Goal: Information Seeking & Learning: Learn about a topic

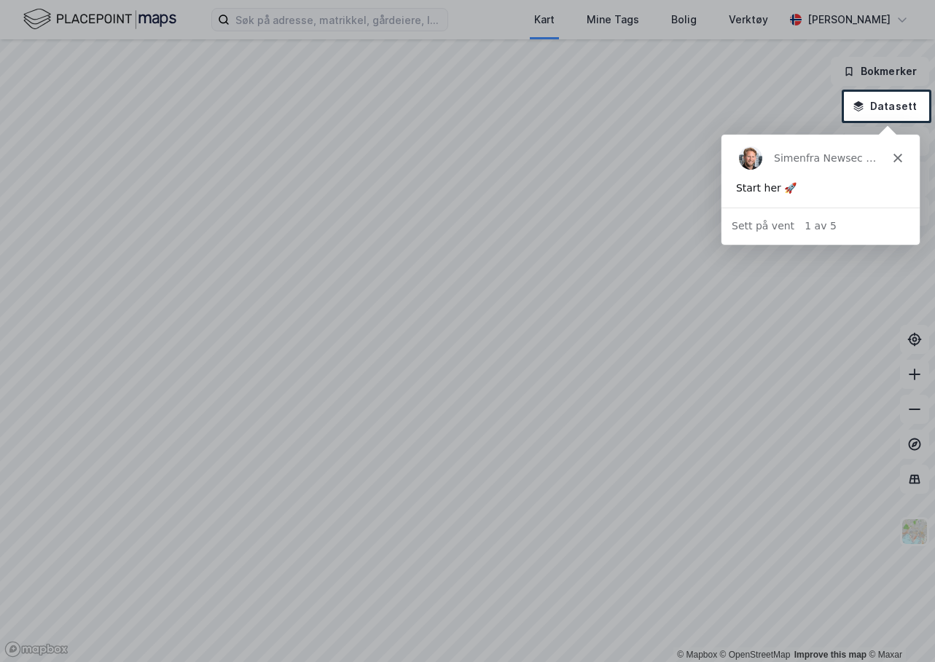
click at [895, 152] on div "Simen fra Newsec Maps" at bounding box center [820, 157] width 198 height 47
click at [896, 157] on polygon "Lukk" at bounding box center [896, 157] width 9 height 9
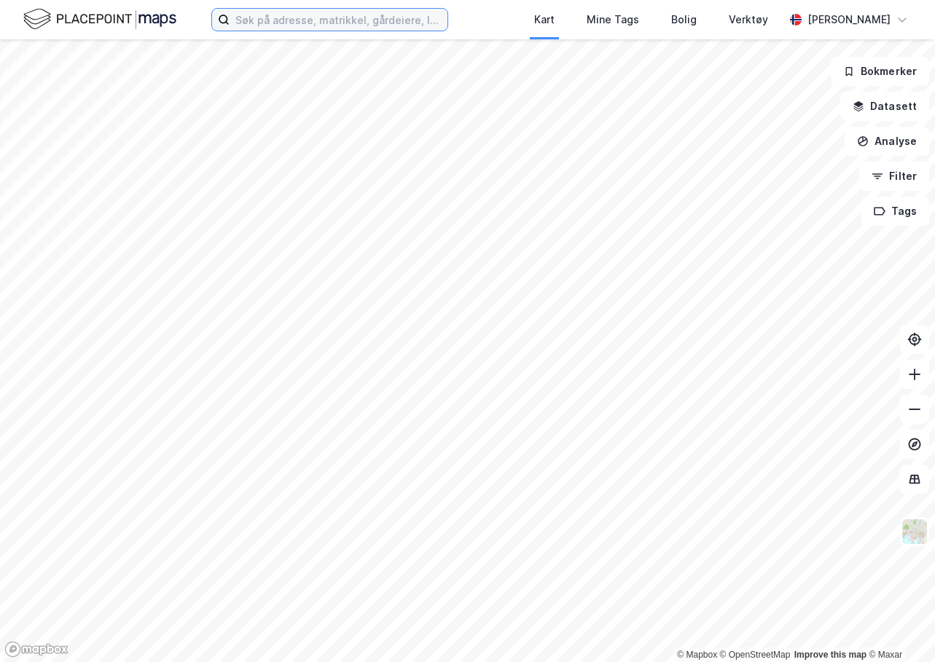
click at [409, 25] on input at bounding box center [338, 20] width 218 height 22
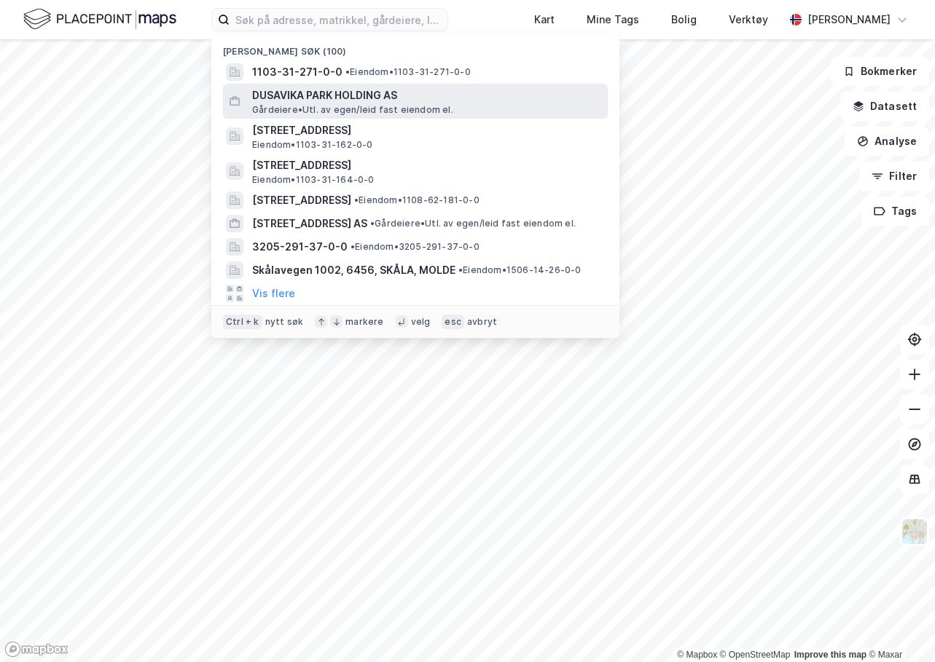
click at [376, 91] on span "DUSAVIKA PARK HOLDING AS" at bounding box center [427, 95] width 350 height 17
